Goal: Navigation & Orientation: Find specific page/section

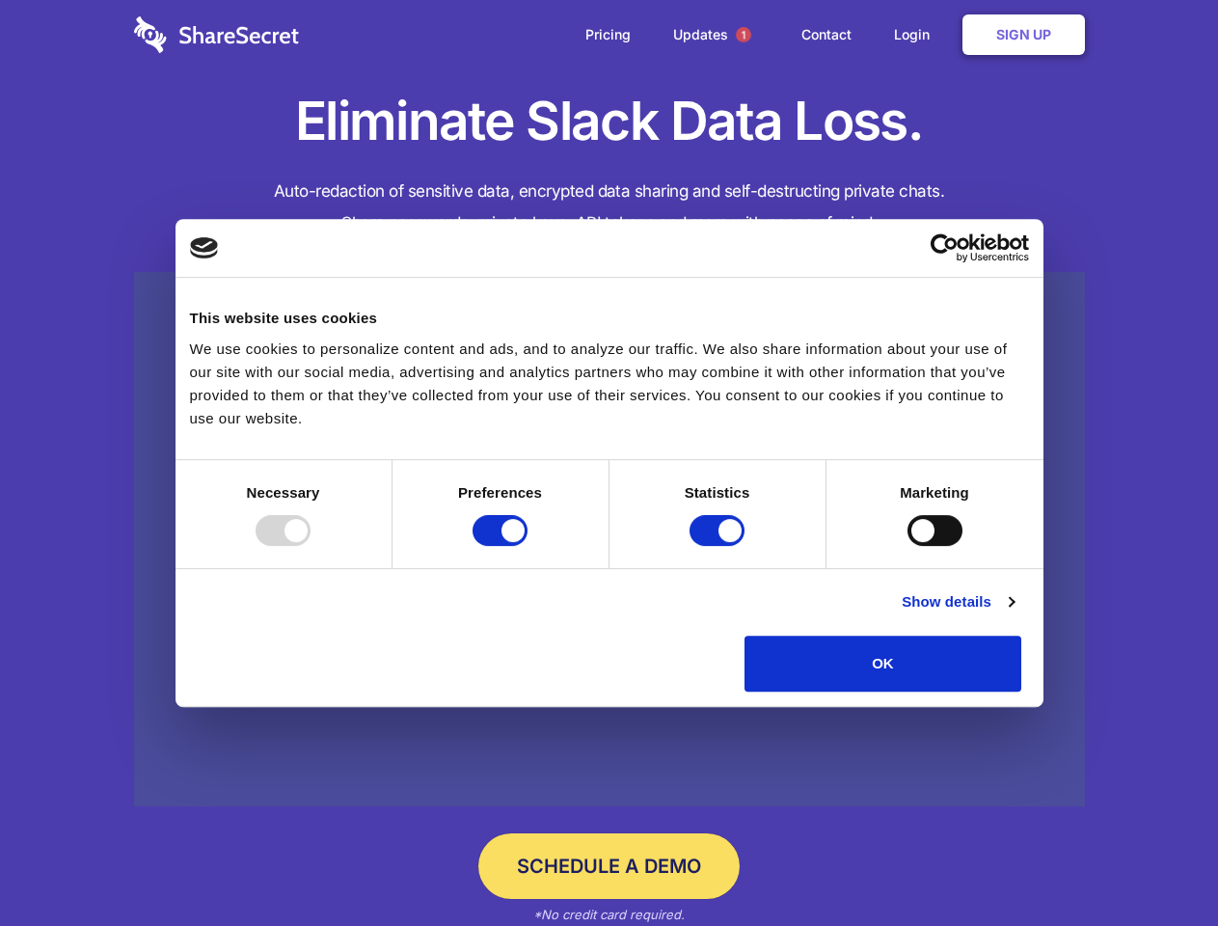
click at [311, 546] on div at bounding box center [283, 530] width 55 height 31
click at [528, 546] on input "Preferences" at bounding box center [500, 530] width 55 height 31
checkbox input "false"
click at [720, 546] on input "Statistics" at bounding box center [717, 530] width 55 height 31
checkbox input "false"
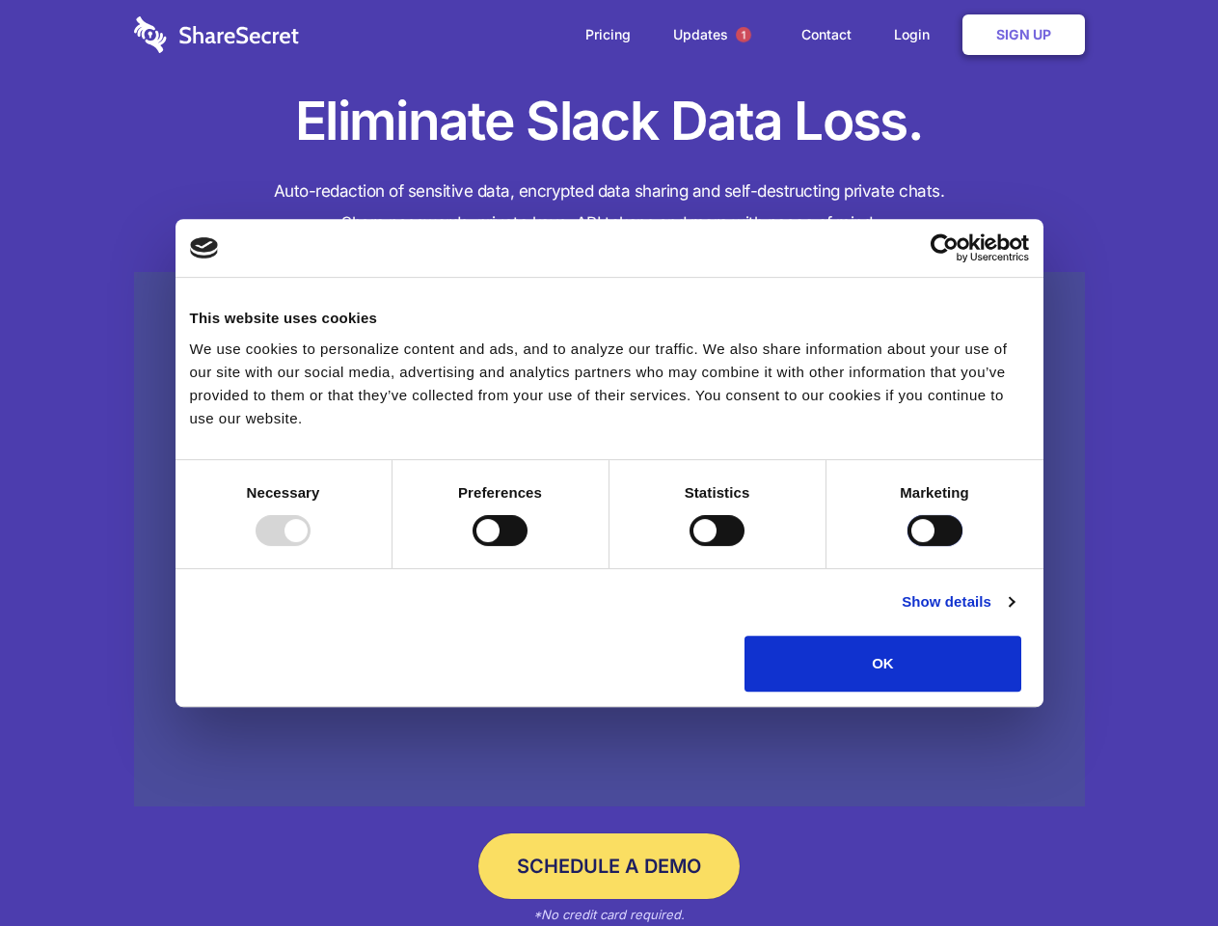
click at [908, 546] on input "Marketing" at bounding box center [935, 530] width 55 height 31
checkbox input "true"
click at [1014, 613] on link "Show details" at bounding box center [958, 601] width 112 height 23
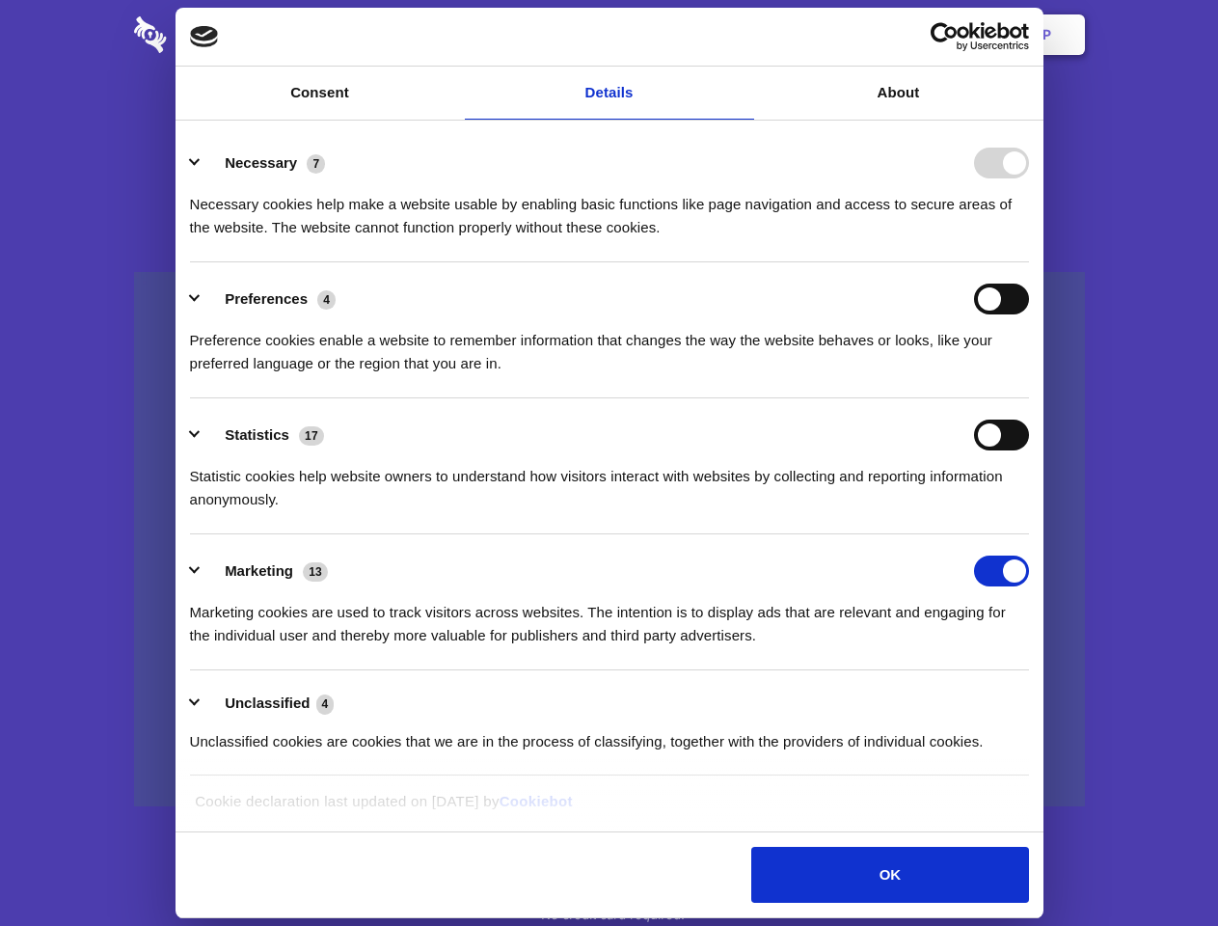
click at [1029, 262] on li "Necessary 7 Necessary cookies help make a website usable by enabling basic func…" at bounding box center [609, 194] width 839 height 136
click at [743, 35] on span "1" at bounding box center [743, 34] width 15 height 15
